Goal: Task Accomplishment & Management: Manage account settings

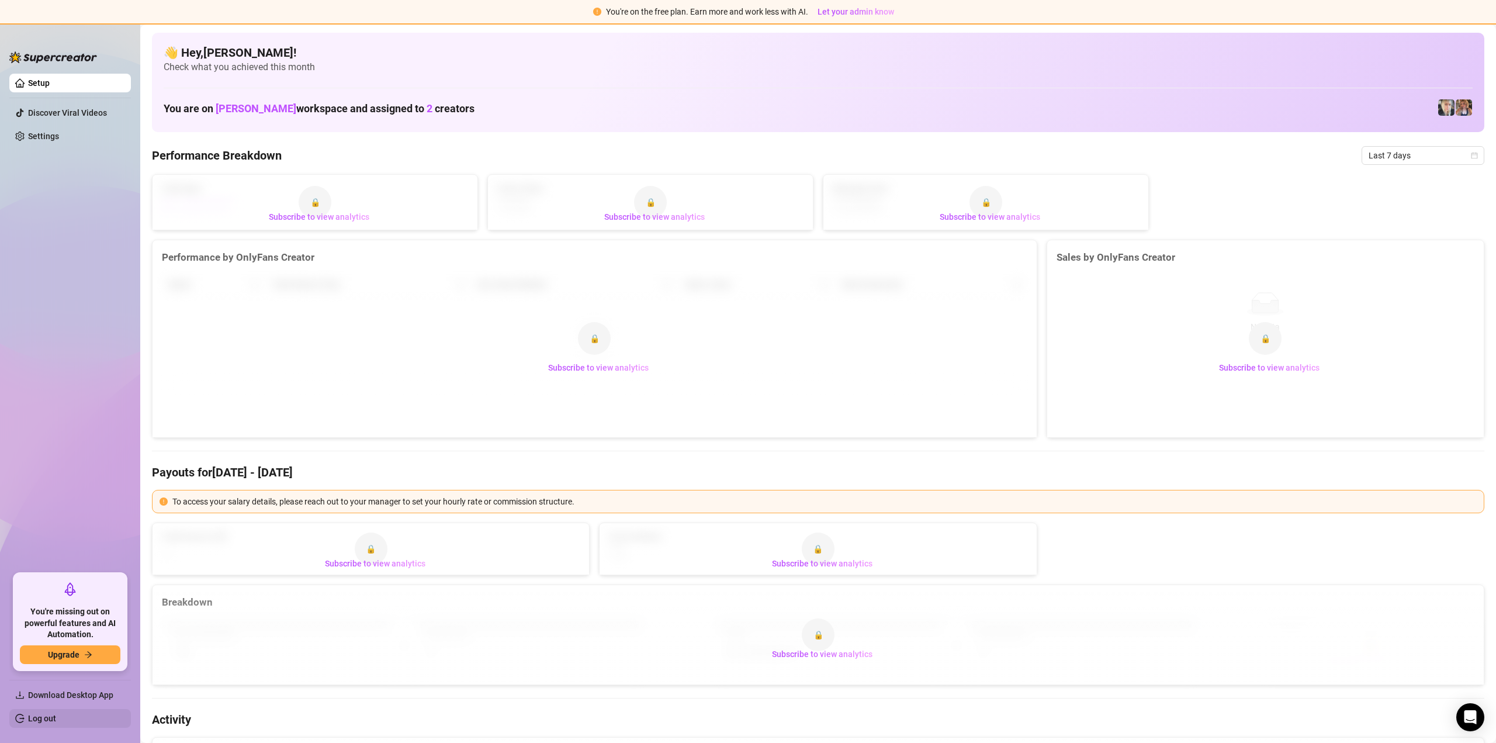
click at [47, 716] on link "Log out" at bounding box center [42, 717] width 28 height 9
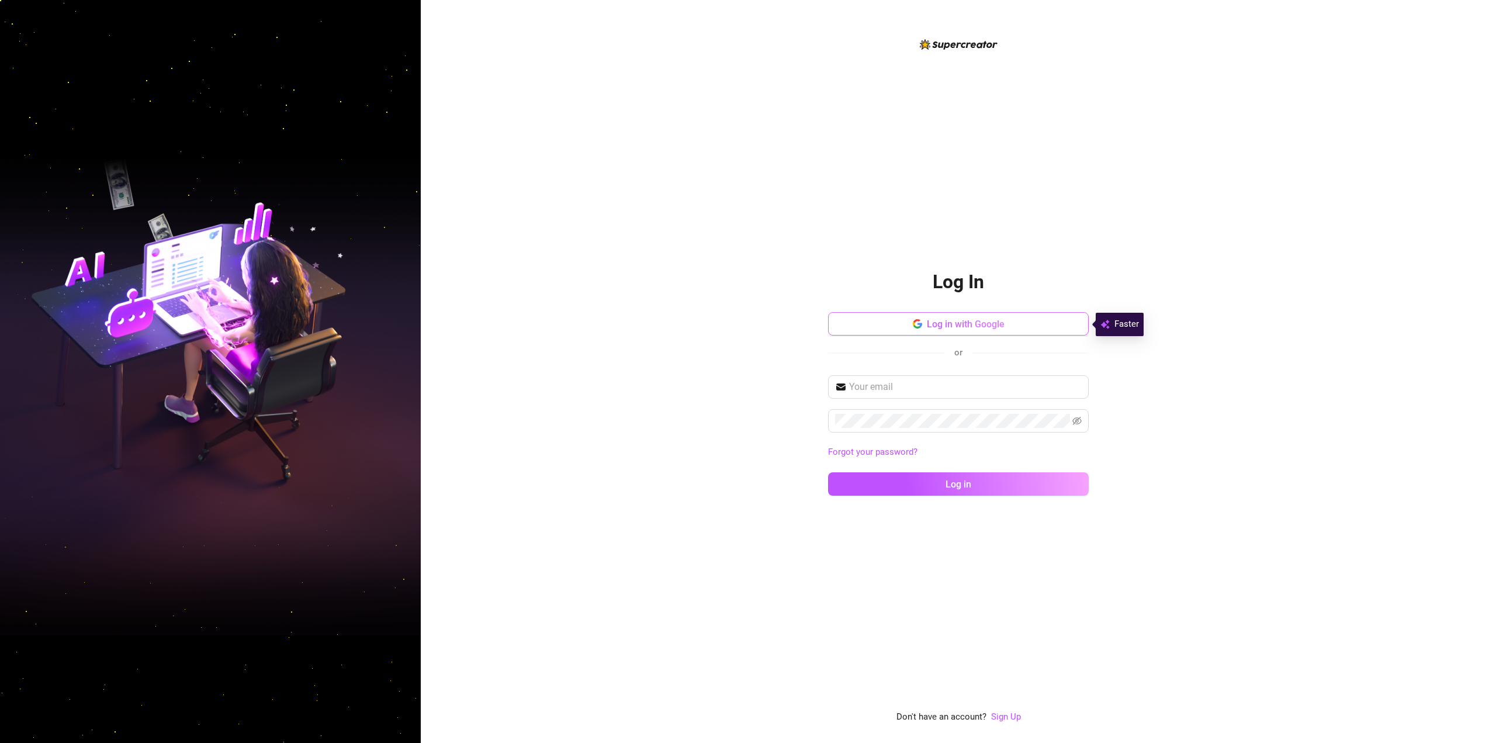
click at [931, 323] on span "Log in with Google" at bounding box center [966, 323] width 78 height 11
